Goal: Find specific page/section: Find specific page/section

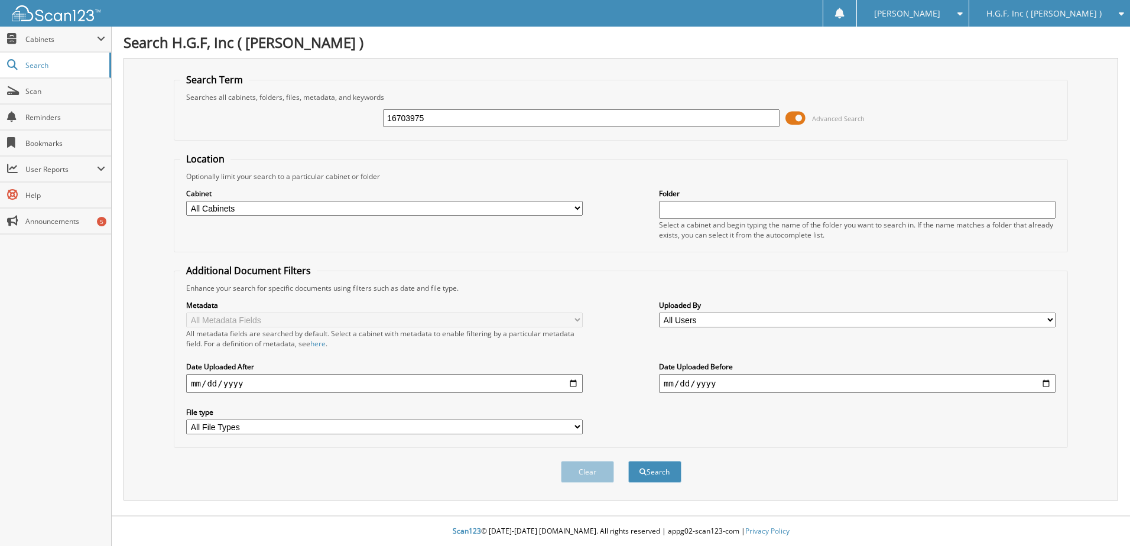
type input "16703975"
click at [628, 461] on button "Search" at bounding box center [654, 472] width 53 height 22
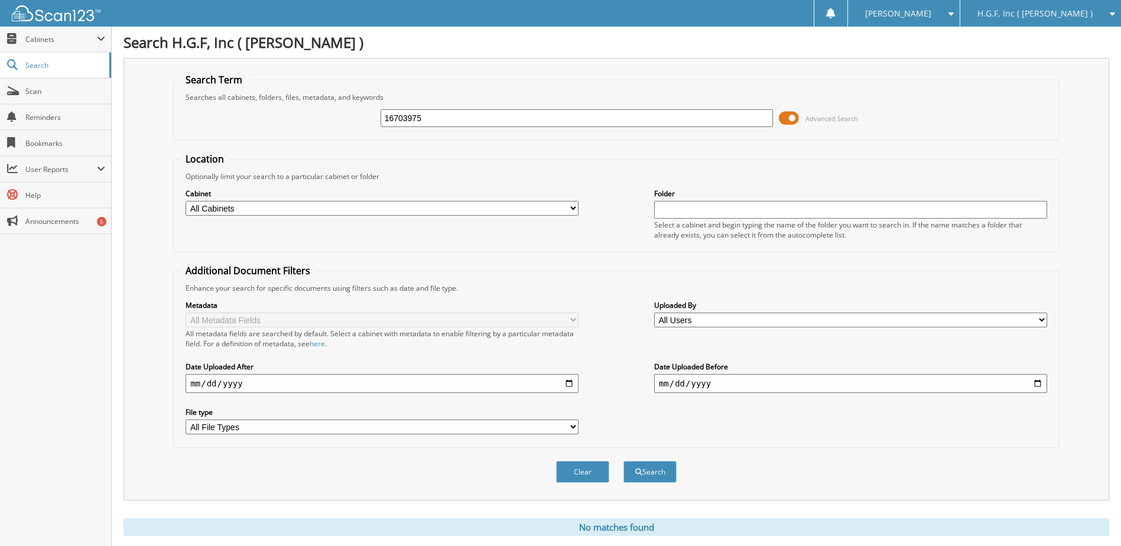
click at [785, 124] on span at bounding box center [789, 118] width 20 height 18
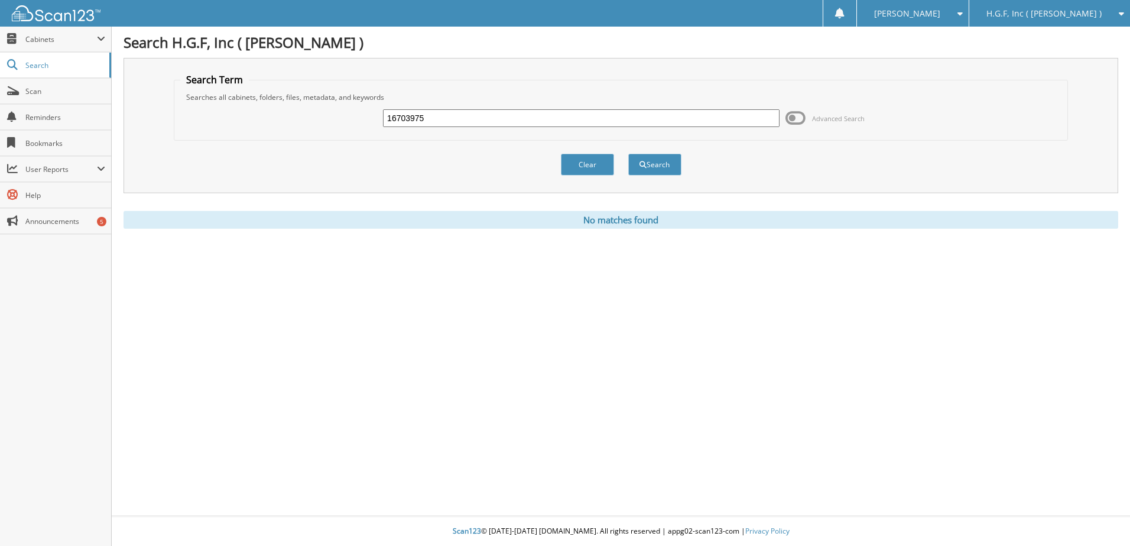
click at [1063, 10] on span "H.G.F, Inc ( [PERSON_NAME] )" at bounding box center [1043, 13] width 115 height 7
click at [1060, 42] on link "[PERSON_NAME] Auto Center, Inc" at bounding box center [1049, 37] width 161 height 21
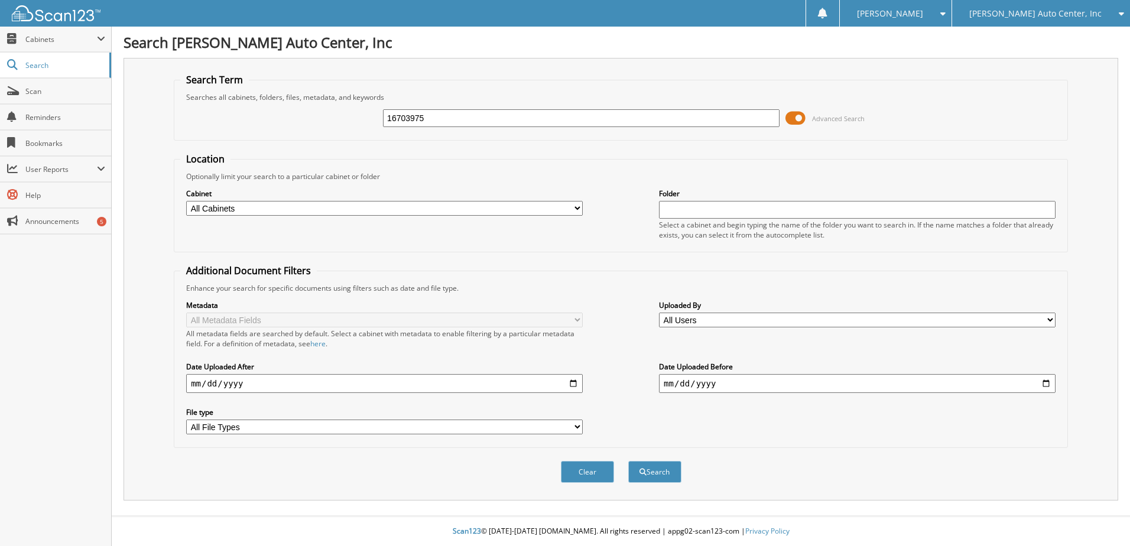
type input "16703975"
click at [628, 461] on button "Search" at bounding box center [654, 472] width 53 height 22
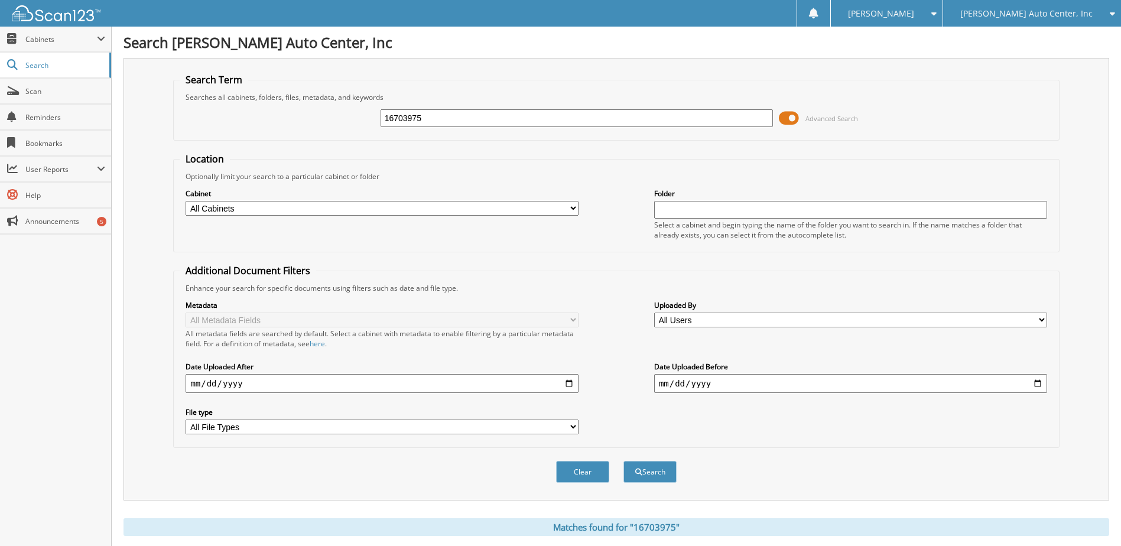
click at [792, 116] on span at bounding box center [789, 118] width 20 height 18
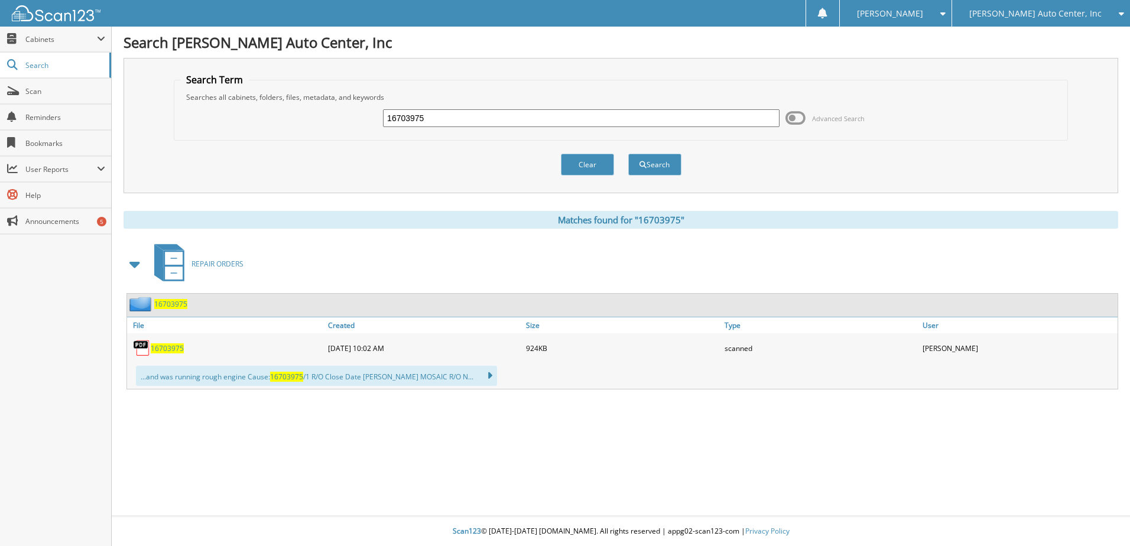
click at [155, 347] on span "16703975" at bounding box center [167, 348] width 33 height 10
click at [442, 130] on div "16703975 Advanced Search" at bounding box center [620, 118] width 881 height 32
click at [431, 117] on input "16703975" at bounding box center [581, 118] width 397 height 18
paste input "4232"
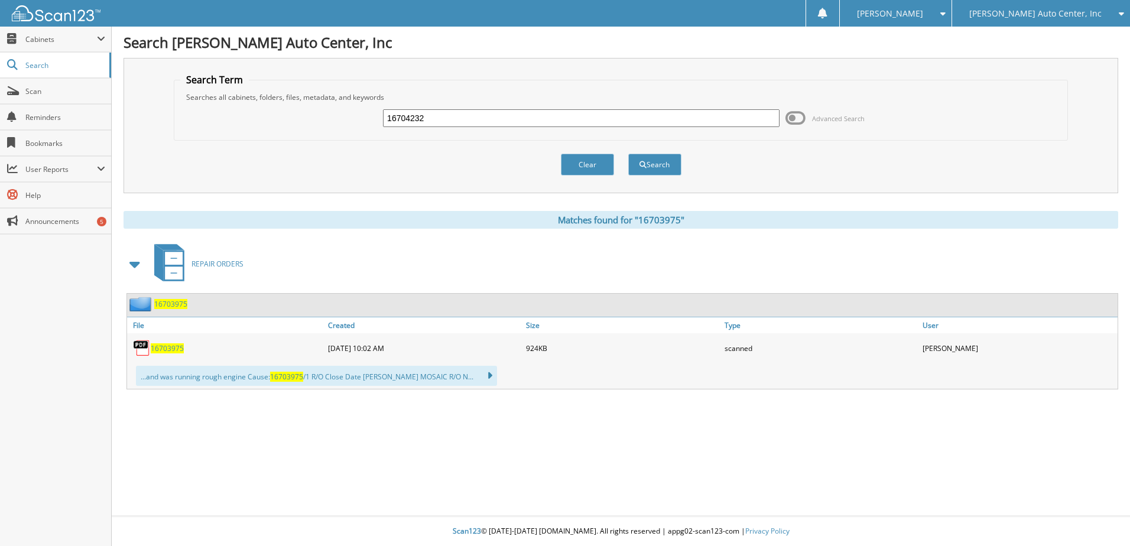
type input "16704232"
click at [628, 154] on button "Search" at bounding box center [654, 165] width 53 height 22
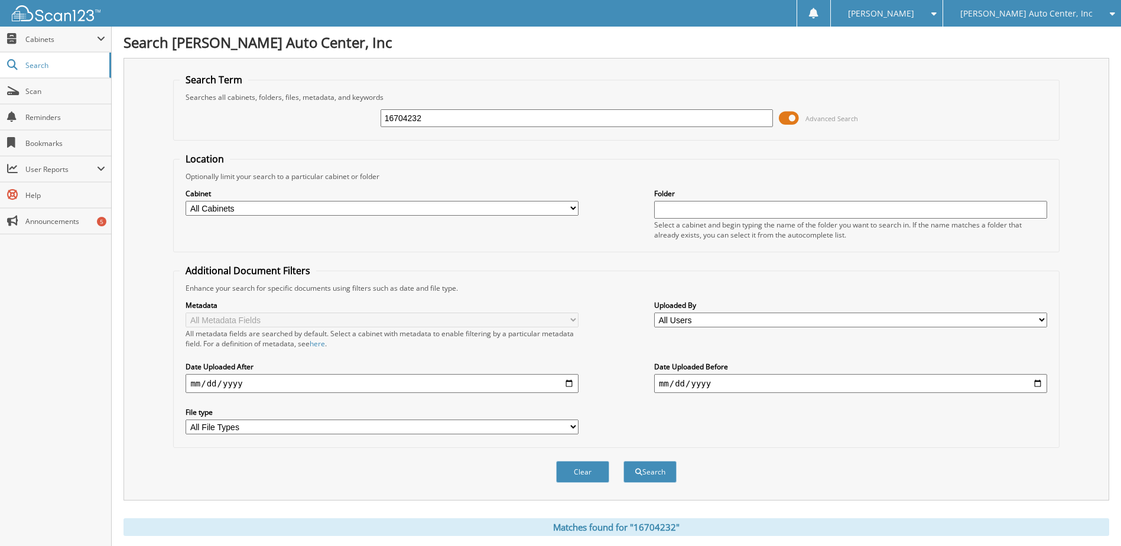
click at [791, 118] on span at bounding box center [789, 118] width 20 height 18
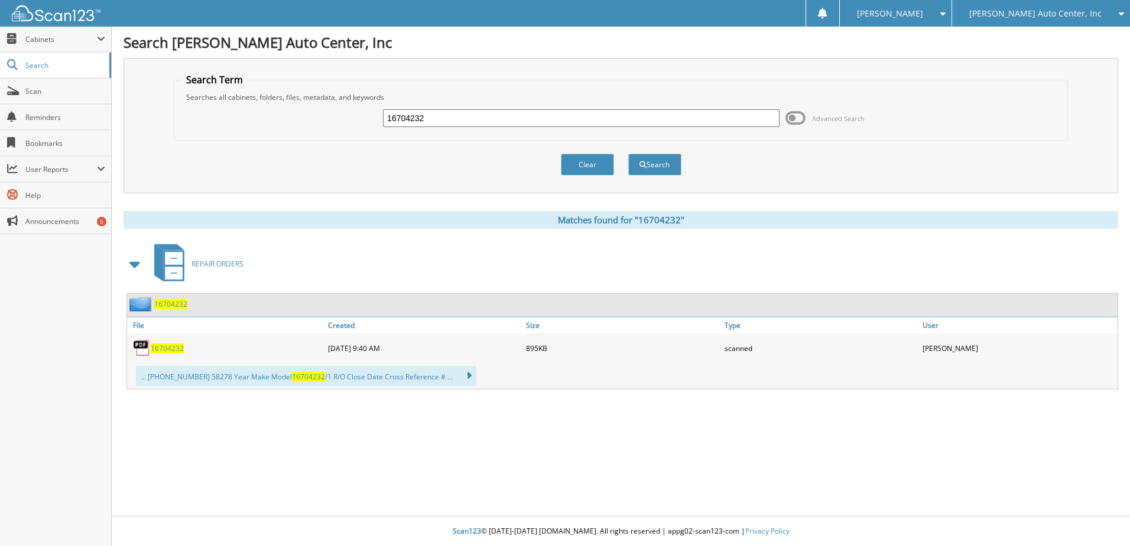
click at [161, 352] on span "16704232" at bounding box center [167, 348] width 33 height 10
click at [570, 112] on input "16704232" at bounding box center [581, 118] width 397 height 18
paste input "427"
type input "16704427"
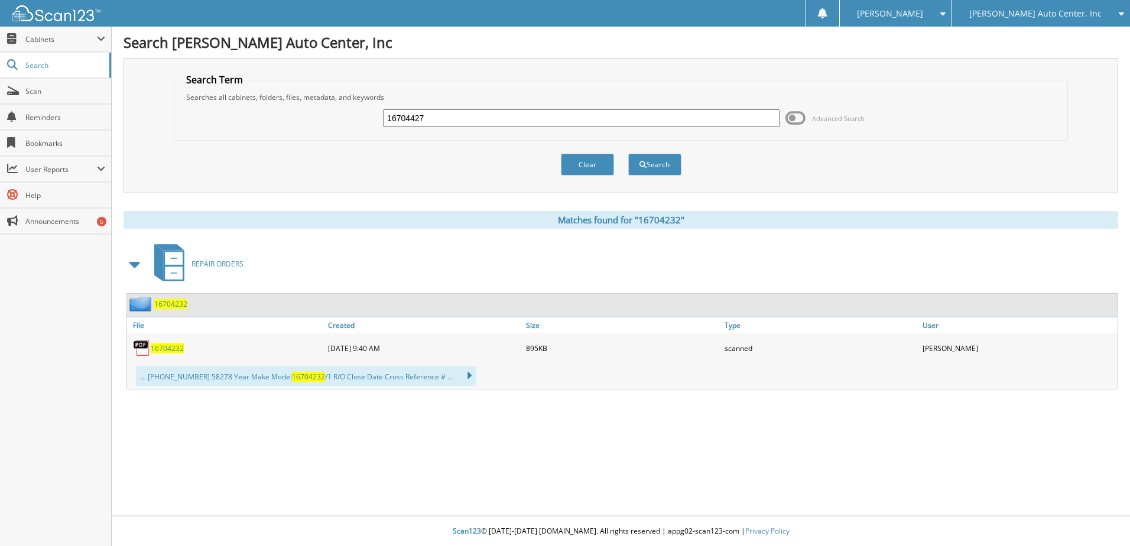
click at [628, 154] on button "Search" at bounding box center [654, 165] width 53 height 22
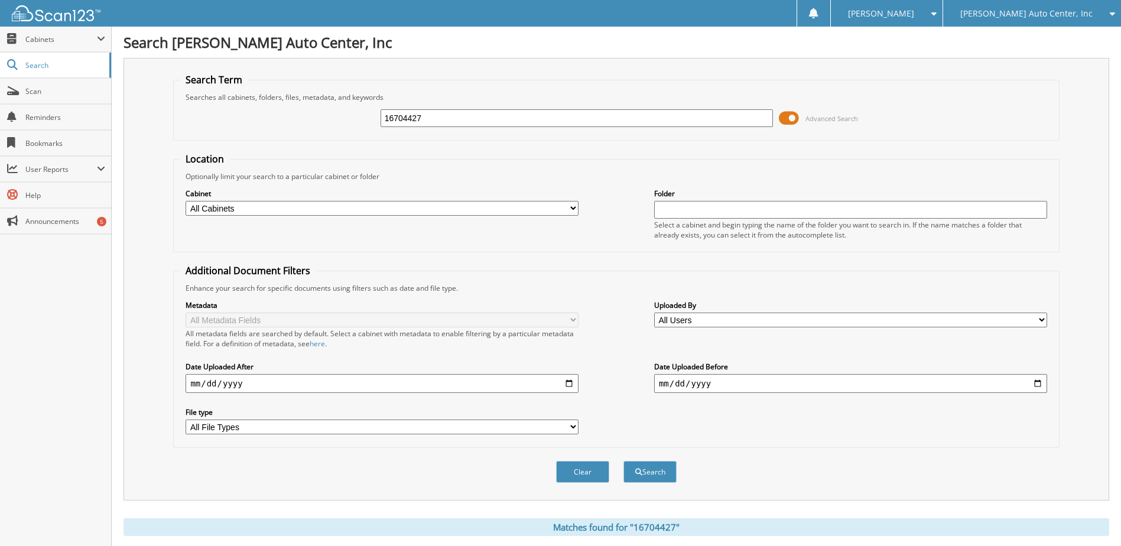
click at [794, 118] on span at bounding box center [789, 118] width 20 height 18
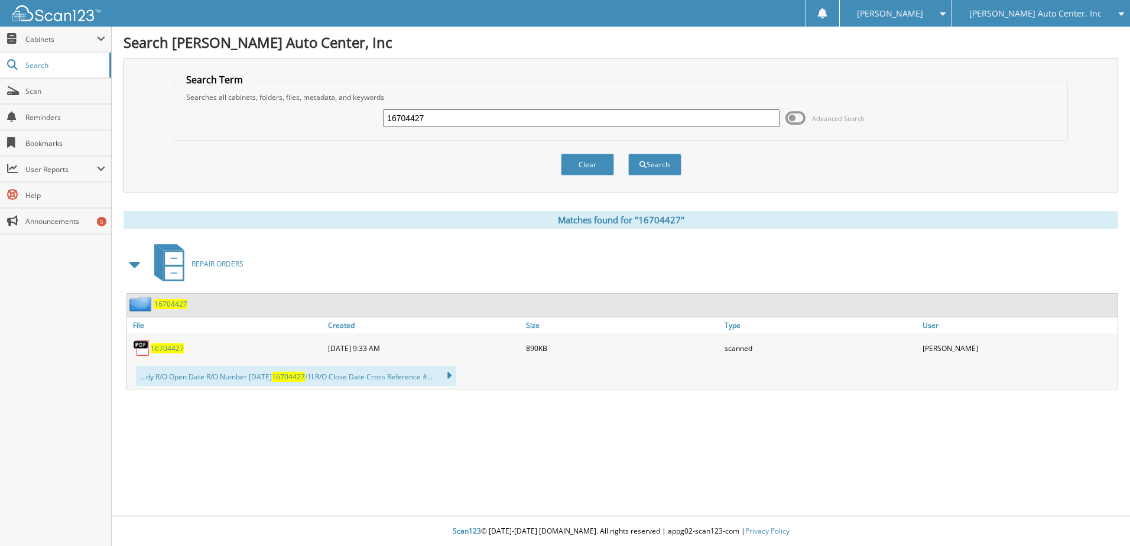
click at [149, 352] on img at bounding box center [142, 348] width 18 height 18
click at [154, 350] on span "16704427" at bounding box center [167, 348] width 33 height 10
click at [574, 111] on input "16704427" at bounding box center [581, 118] width 397 height 18
type input "16704532"
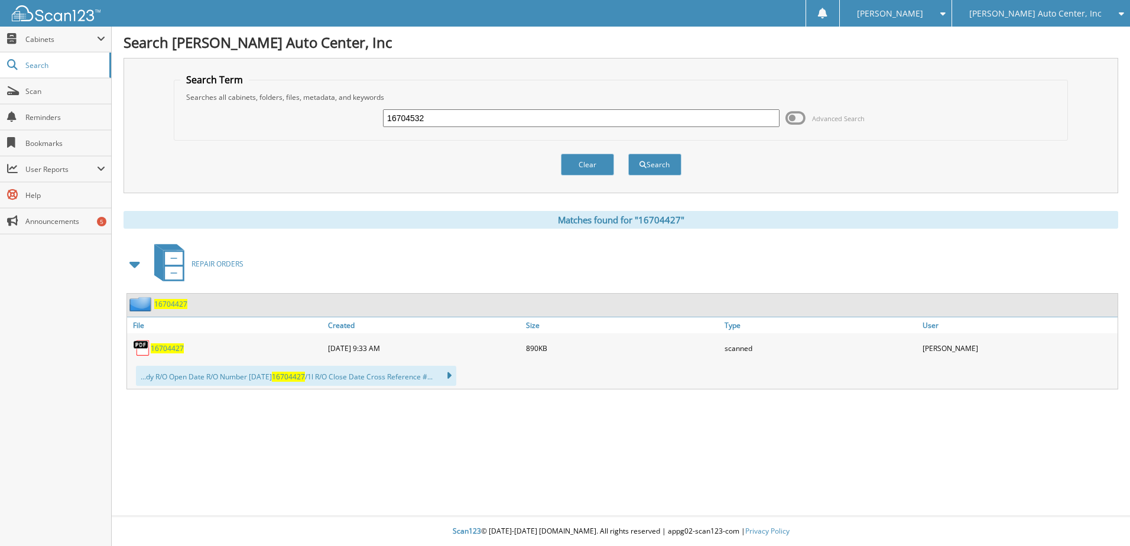
click at [628, 154] on button "Search" at bounding box center [654, 165] width 53 height 22
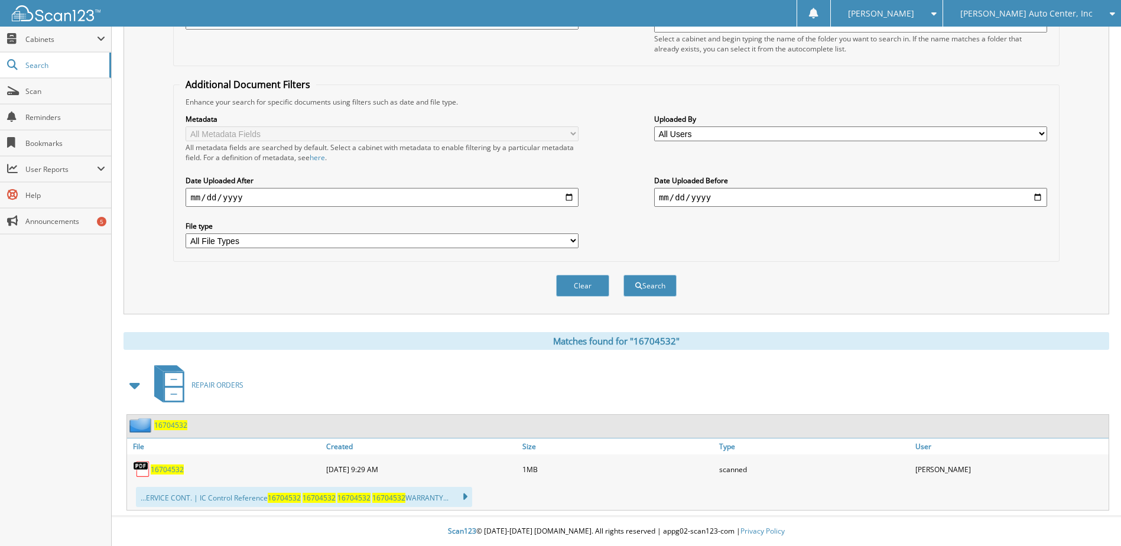
click at [182, 470] on span "16704532" at bounding box center [167, 470] width 33 height 10
click at [49, 102] on link "Scan" at bounding box center [55, 91] width 111 height 25
